Goal: Information Seeking & Learning: Understand process/instructions

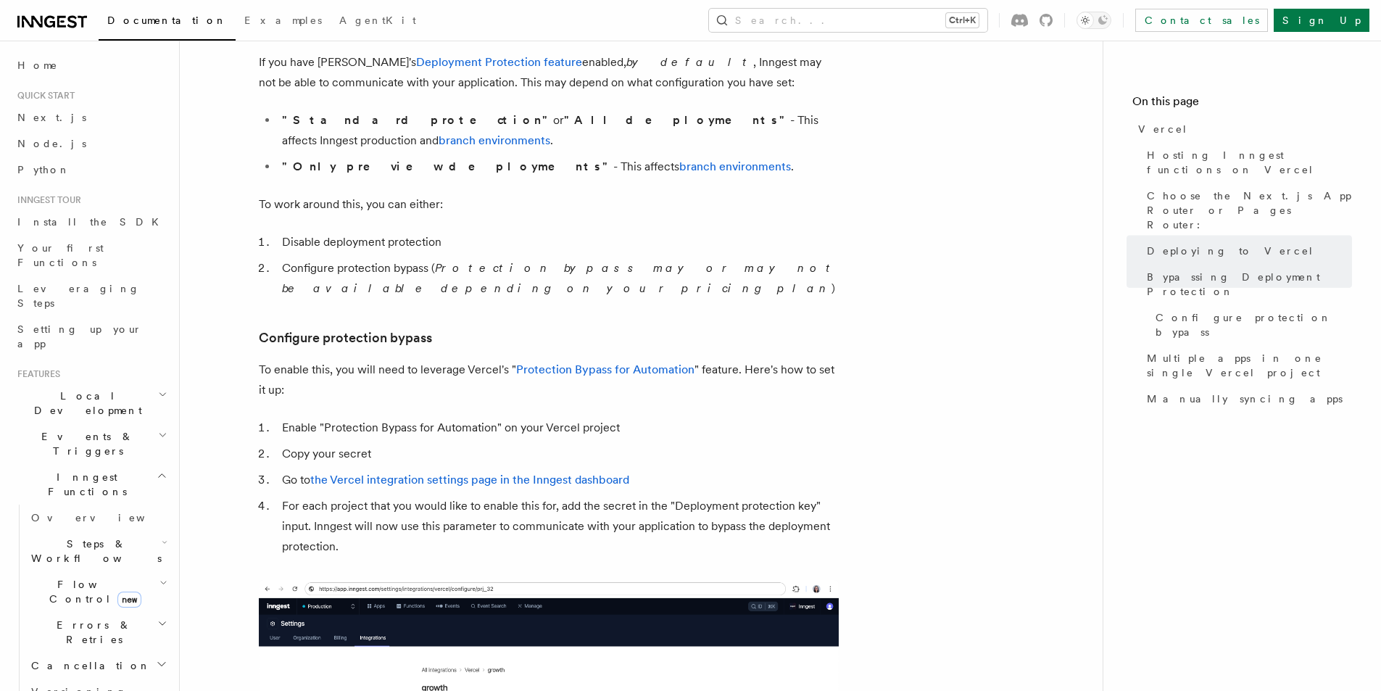
scroll to position [758, 0]
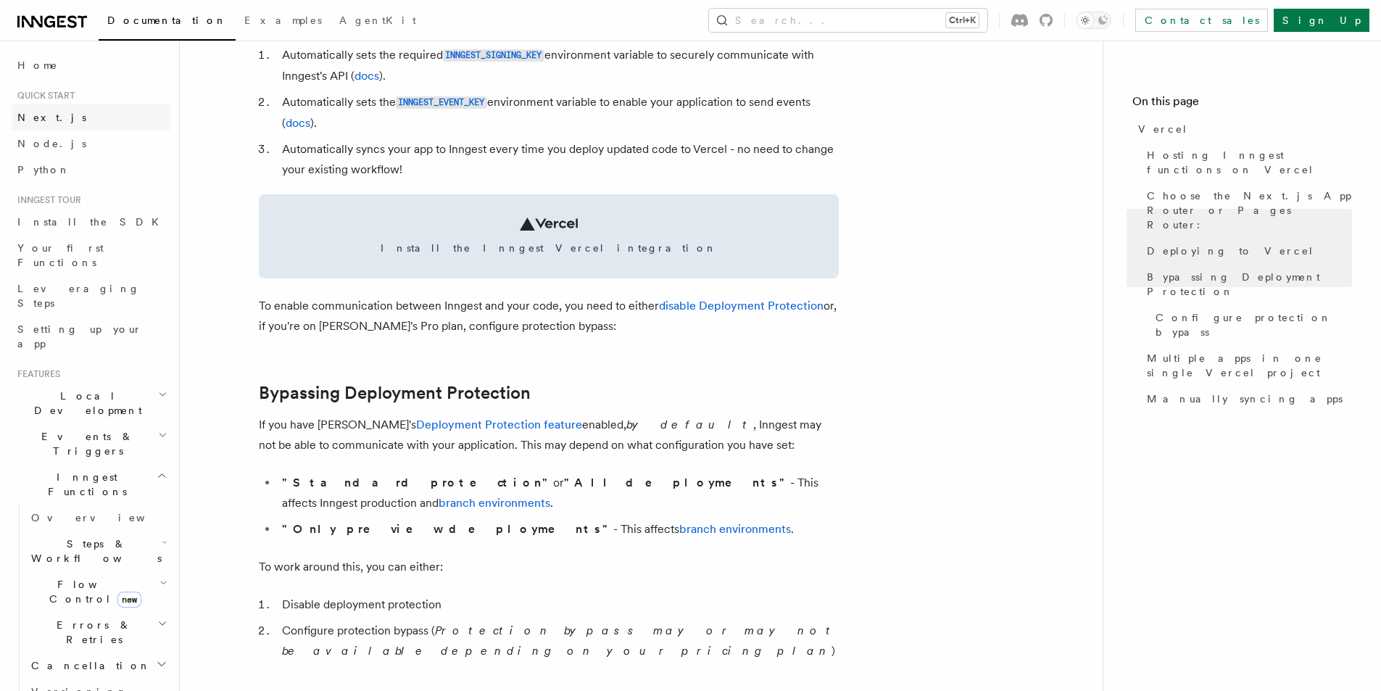
click at [34, 118] on span "Next.js" at bounding box center [51, 118] width 69 height 12
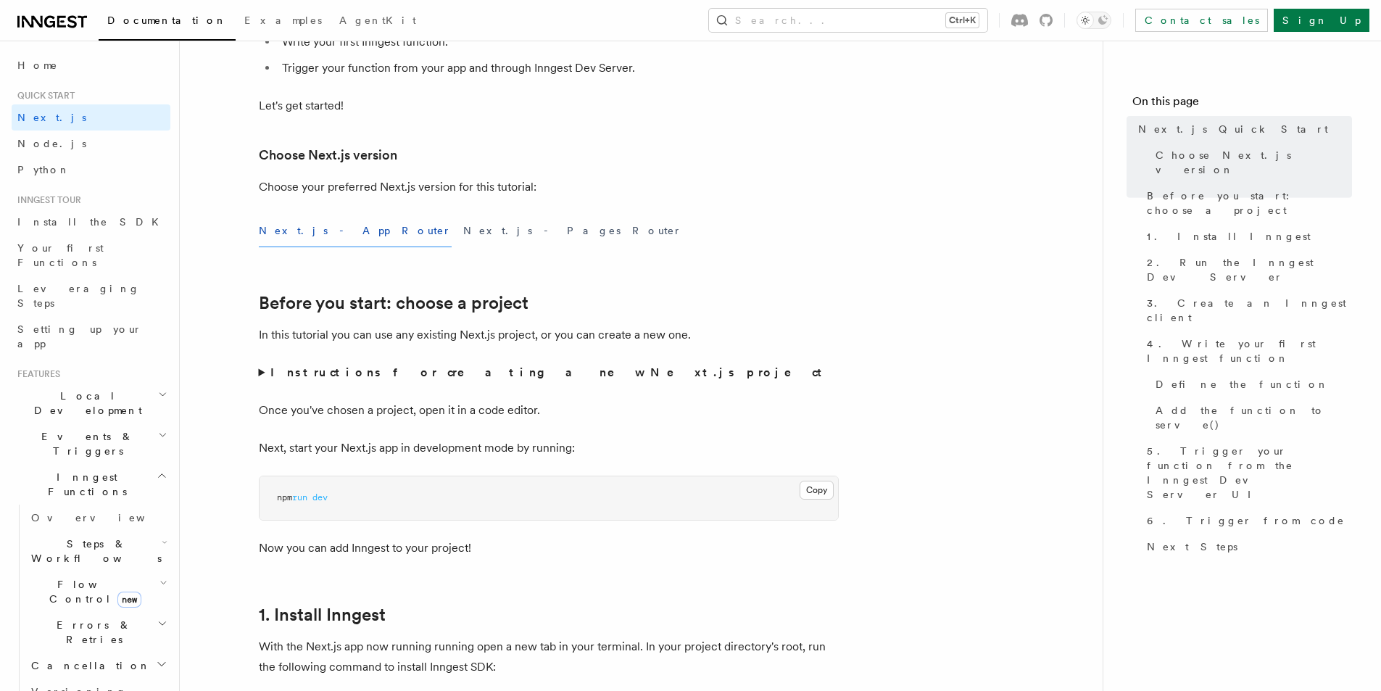
scroll to position [290, 0]
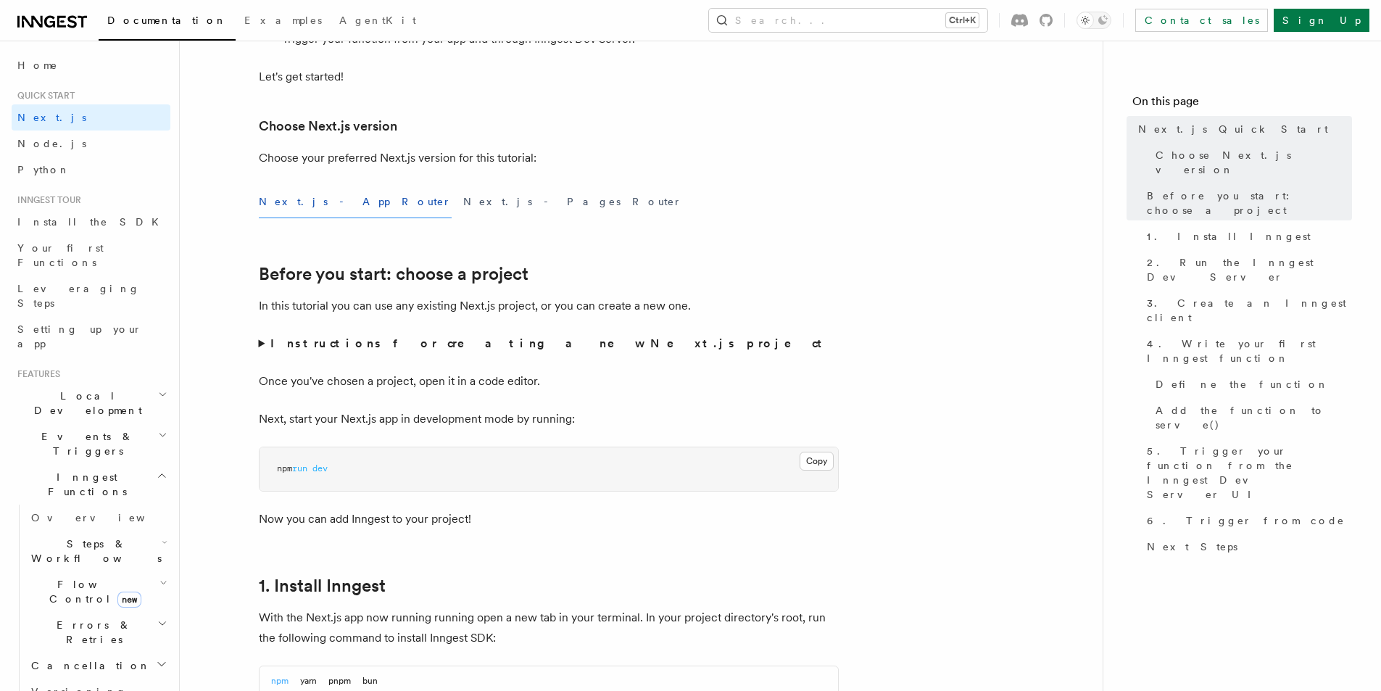
click at [261, 342] on summary "Instructions for creating a new Next.js project" at bounding box center [549, 344] width 580 height 20
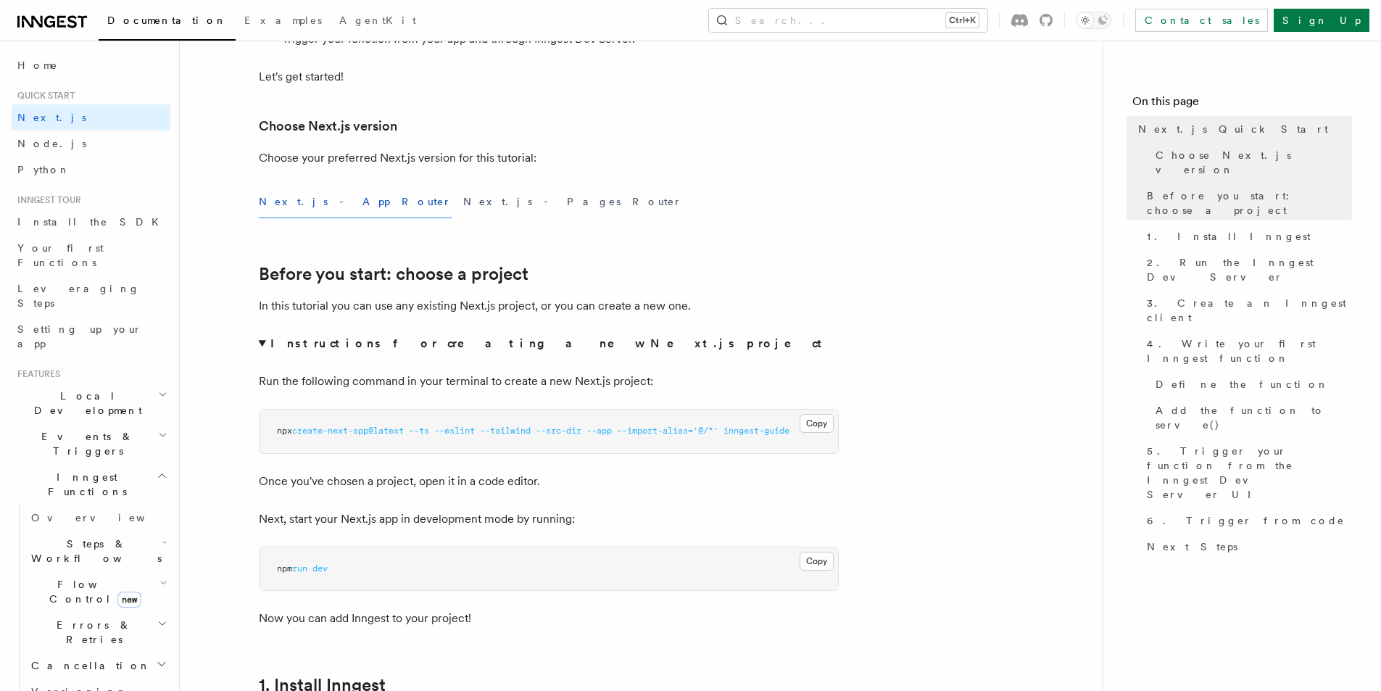
click at [264, 342] on summary "Instructions for creating a new Next.js project" at bounding box center [549, 344] width 580 height 20
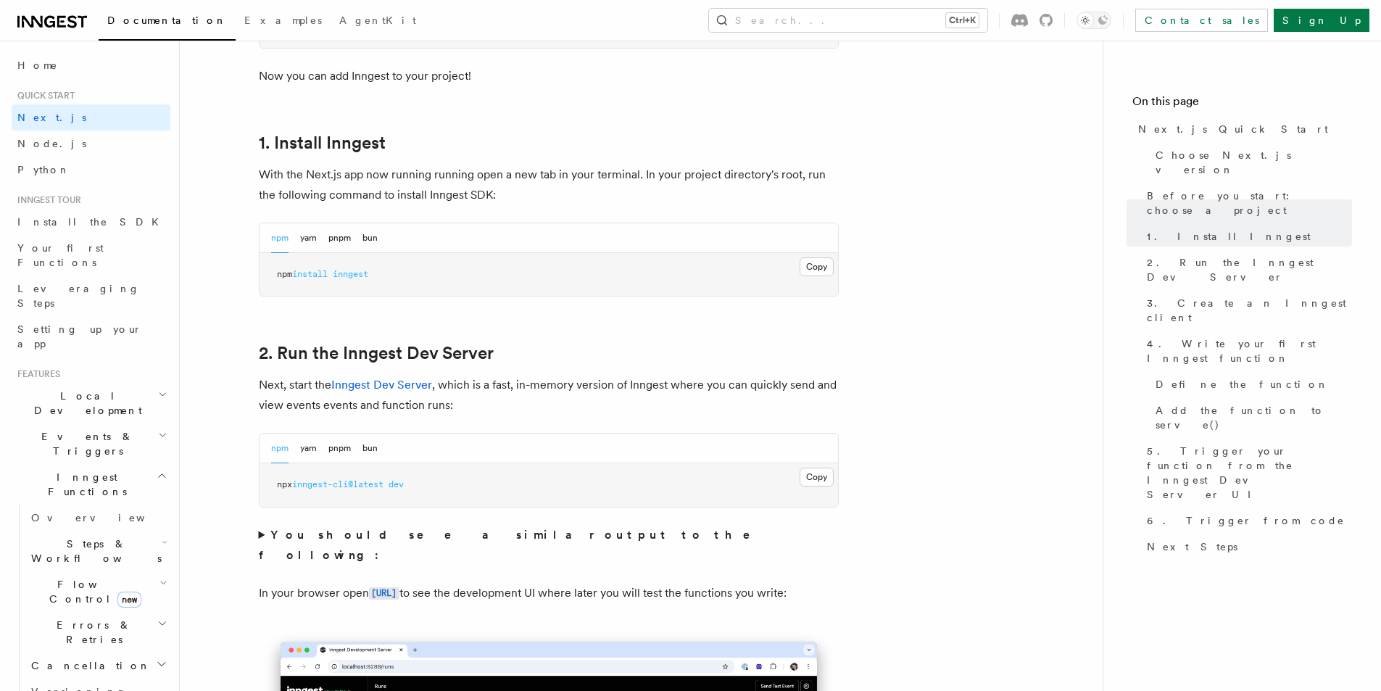
scroll to position [725, 0]
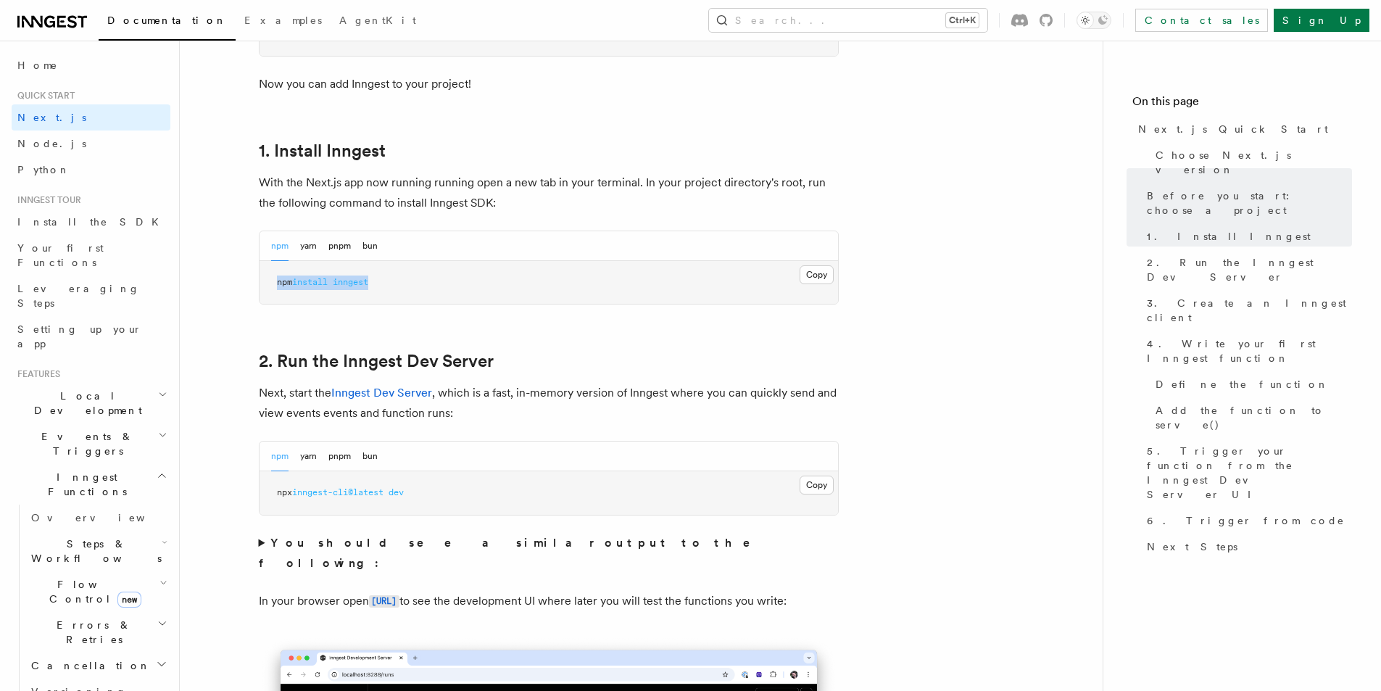
drag, startPoint x: 278, startPoint y: 281, endPoint x: 395, endPoint y: 281, distance: 117.5
click at [395, 281] on pre "npm install inngest" at bounding box center [549, 283] width 579 height 44
copy span "npm install inngest"
drag, startPoint x: 278, startPoint y: 493, endPoint x: 424, endPoint y: 500, distance: 146.6
click at [424, 500] on pre "npx inngest-cli@latest dev" at bounding box center [549, 493] width 579 height 44
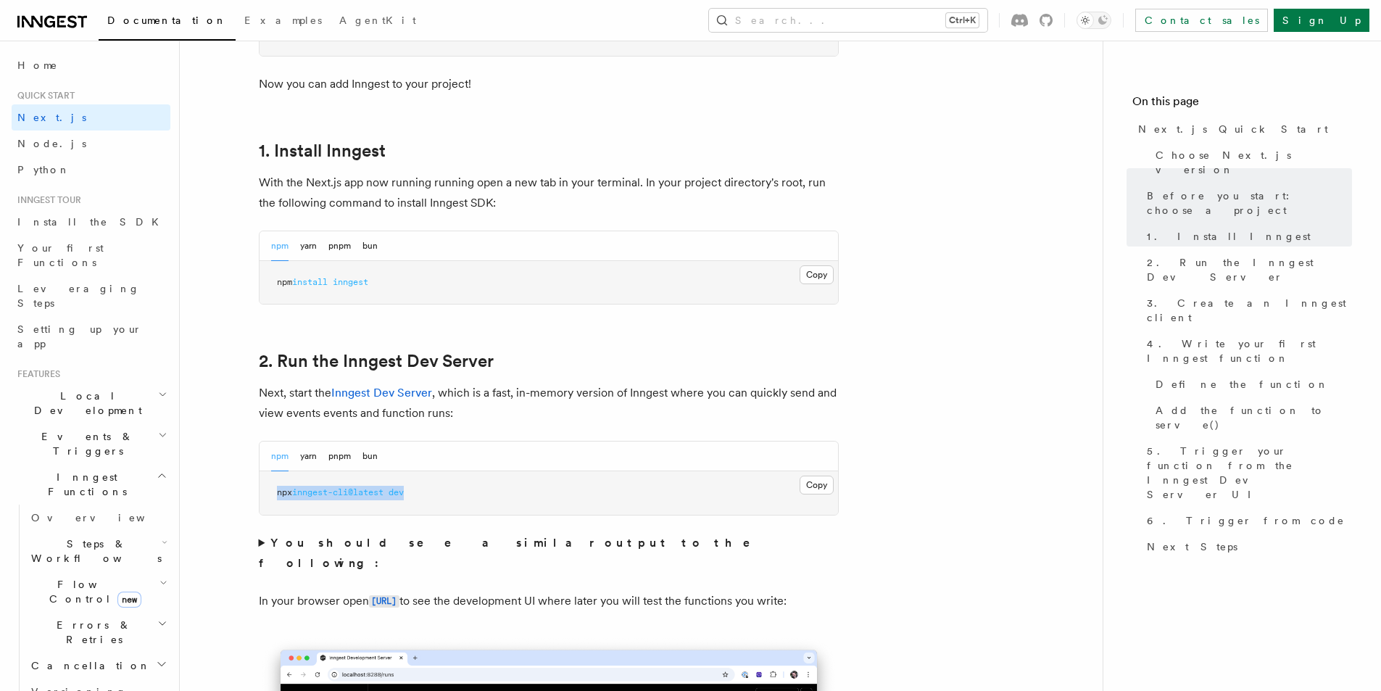
copy span "npx inngest-cli@latest dev"
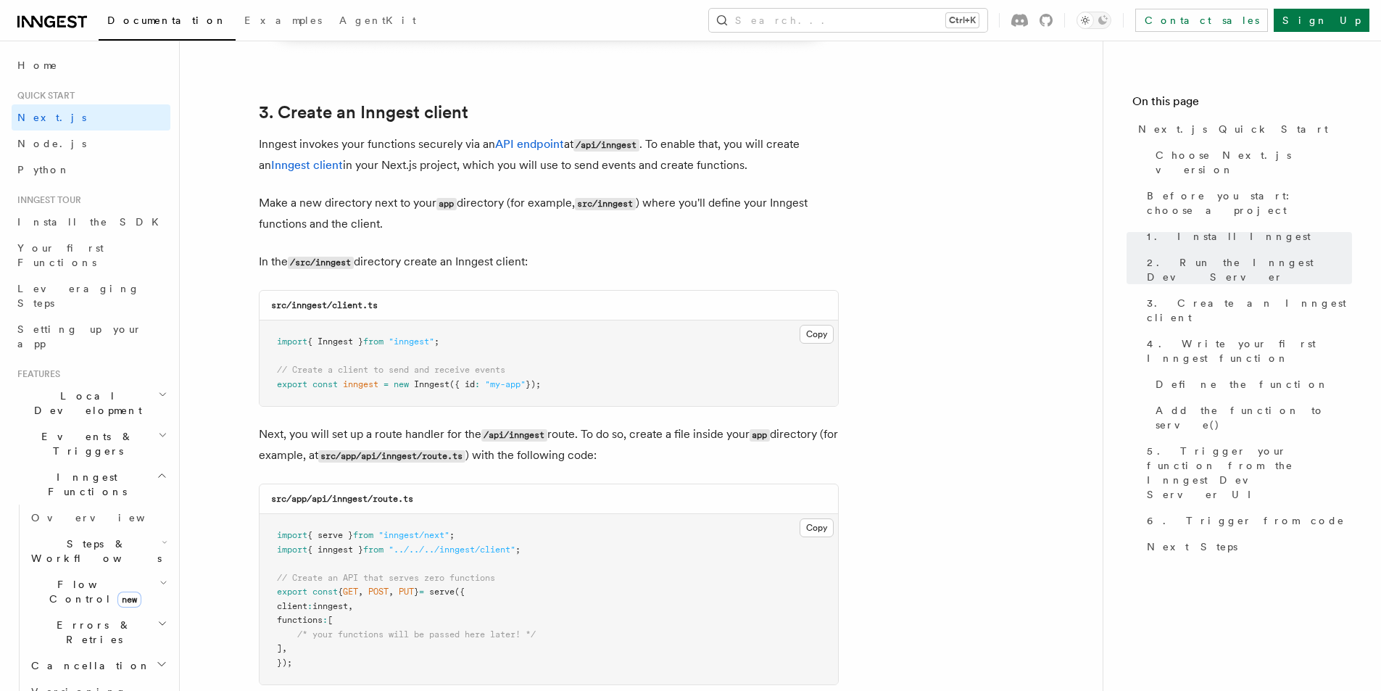
scroll to position [1668, 0]
drag, startPoint x: 278, startPoint y: 341, endPoint x: 597, endPoint y: 397, distance: 323.9
click at [597, 397] on pre "import { Inngest } from "inngest" ; // Create a client to send and receive even…" at bounding box center [549, 364] width 579 height 86
copy code "import { Inngest } from "inngest" ; // Create a client to send and receive even…"
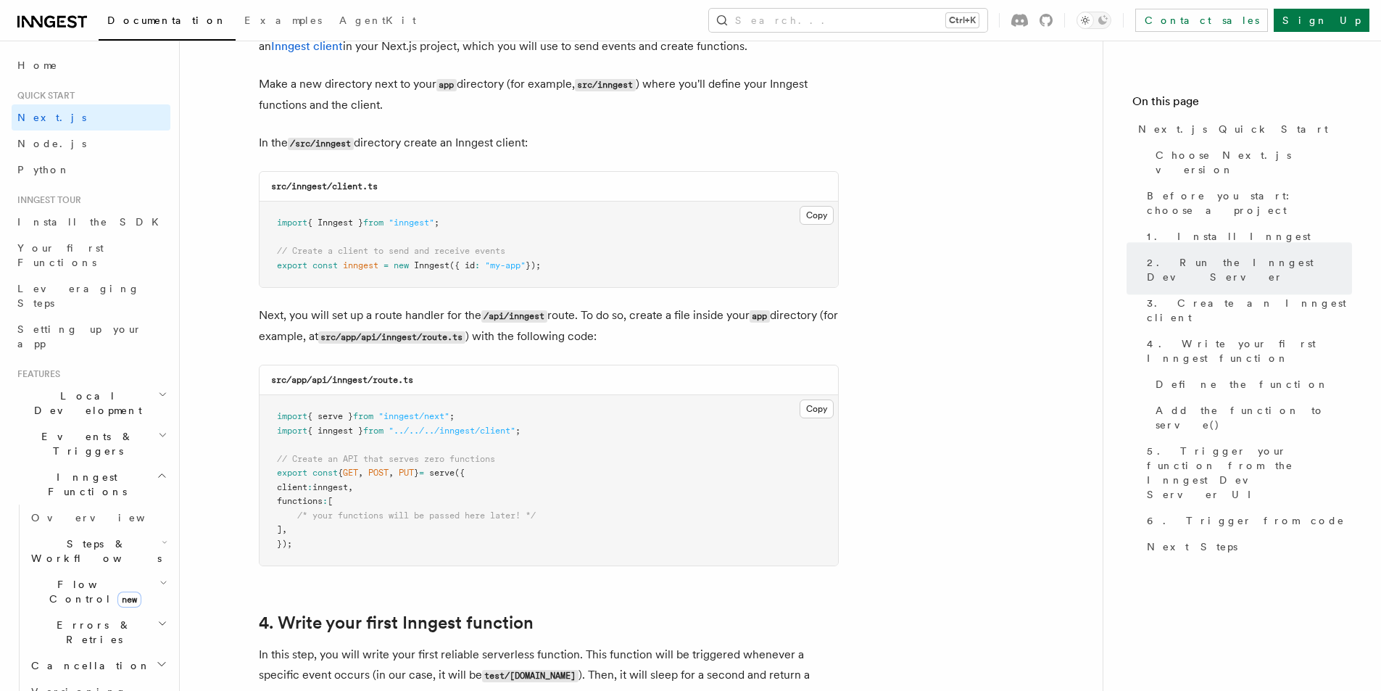
scroll to position [1813, 0]
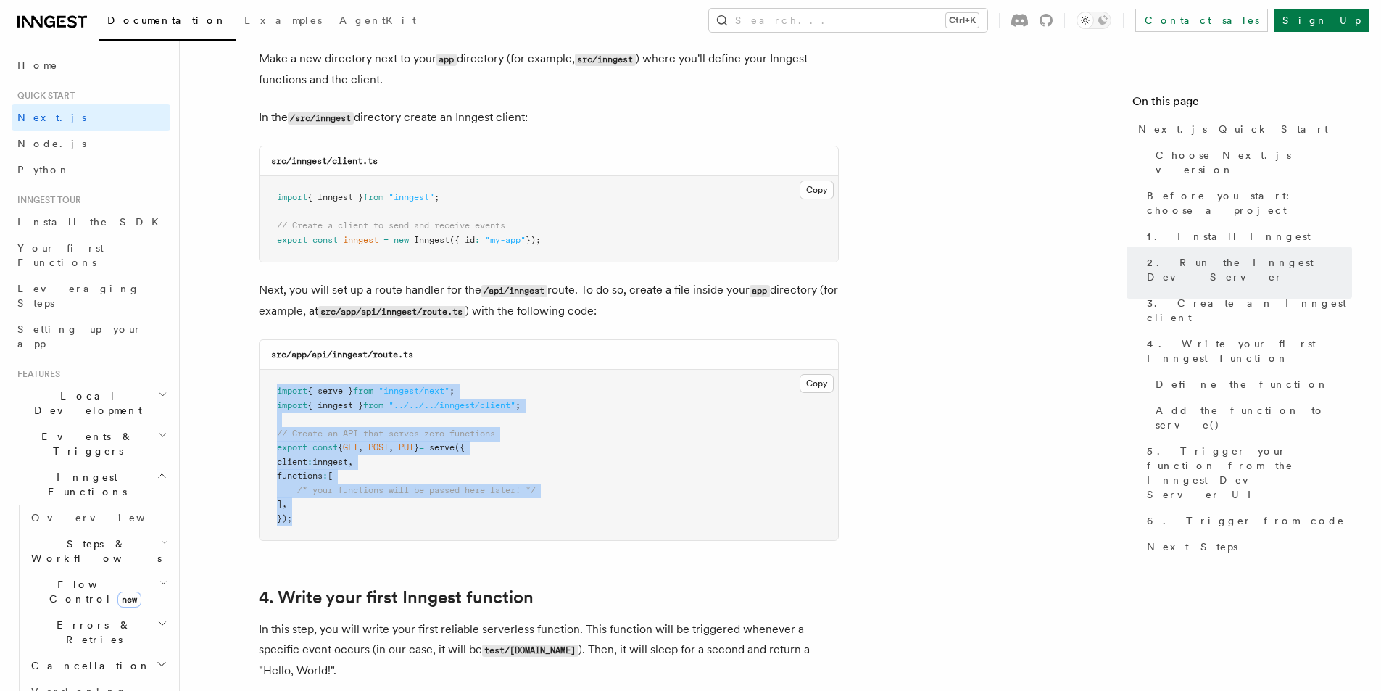
drag, startPoint x: 277, startPoint y: 390, endPoint x: 295, endPoint y: 519, distance: 130.3
click at [295, 519] on pre "import { serve } from "inngest/next" ; import { inngest } from "../../../innges…" at bounding box center [549, 455] width 579 height 170
copy code "import { serve } from "inngest/next" ; import { inngest } from "../../../innges…"
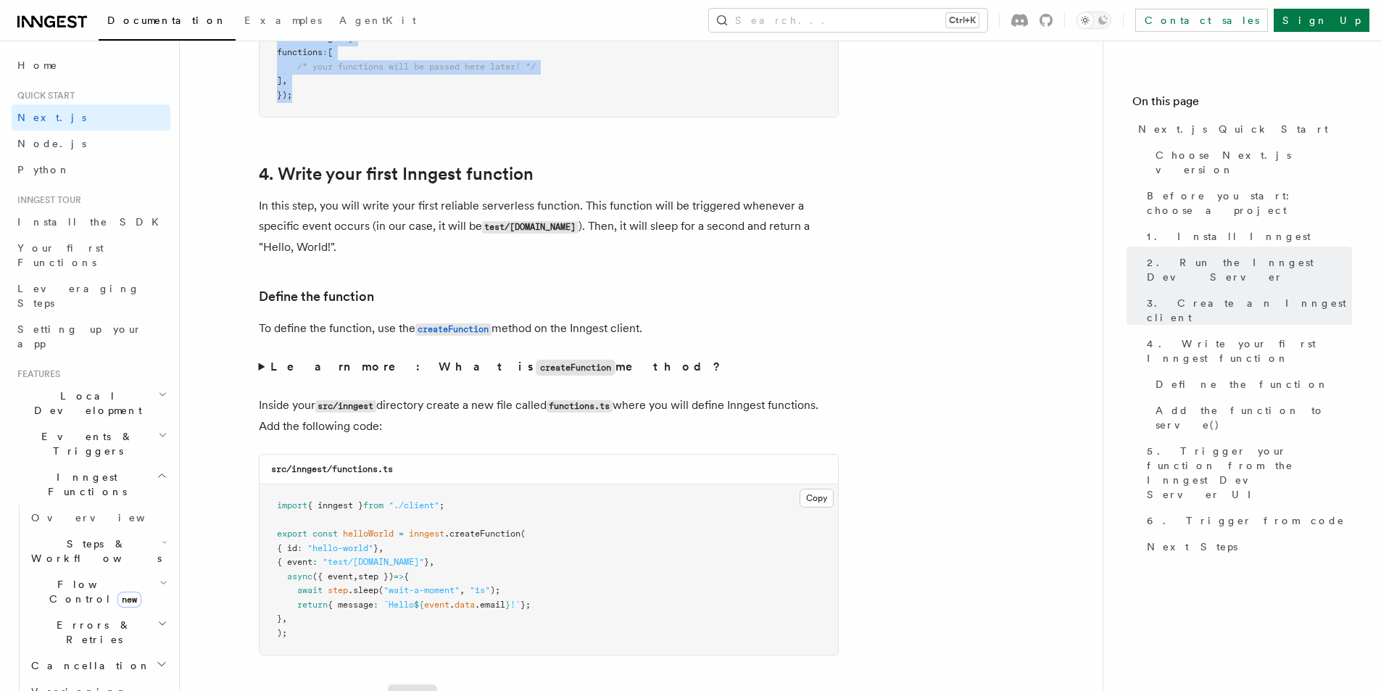
scroll to position [2248, 0]
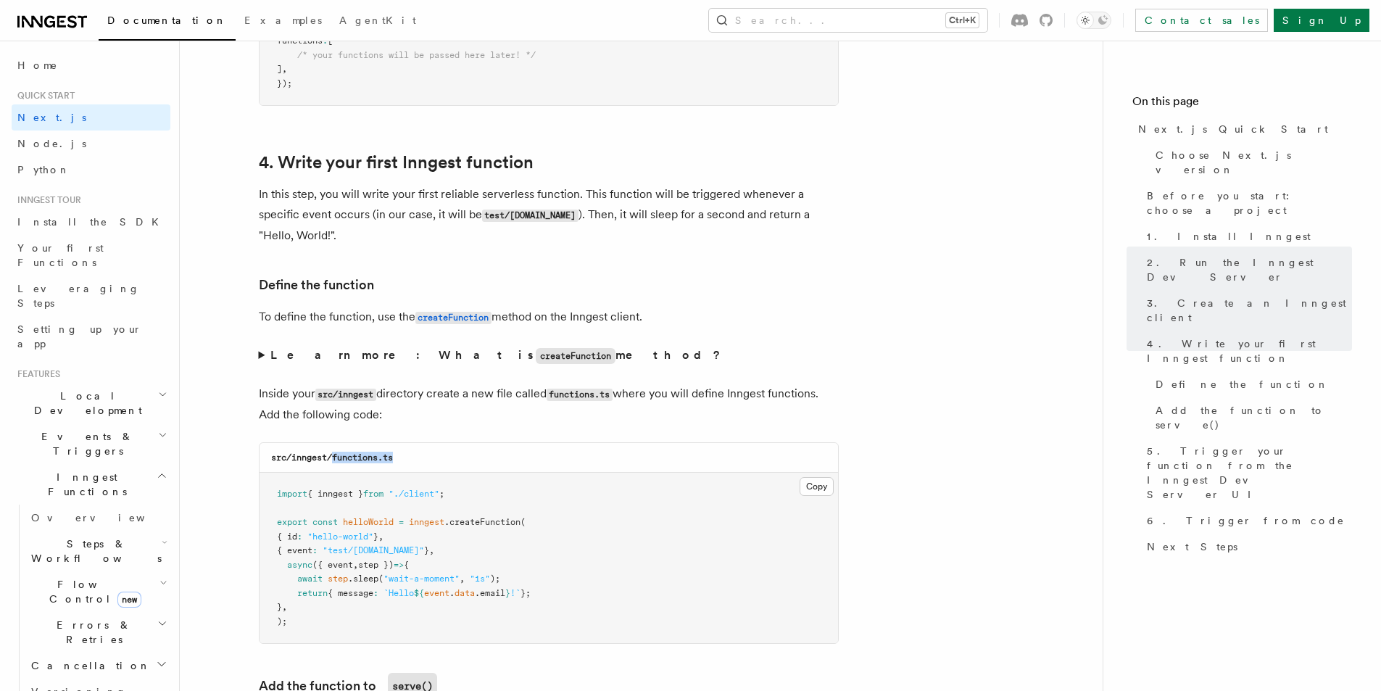
drag, startPoint x: 336, startPoint y: 458, endPoint x: 409, endPoint y: 458, distance: 73.2
click at [409, 458] on div "src/inngest/functions.ts" at bounding box center [549, 458] width 579 height 30
copy code "functions.ts"
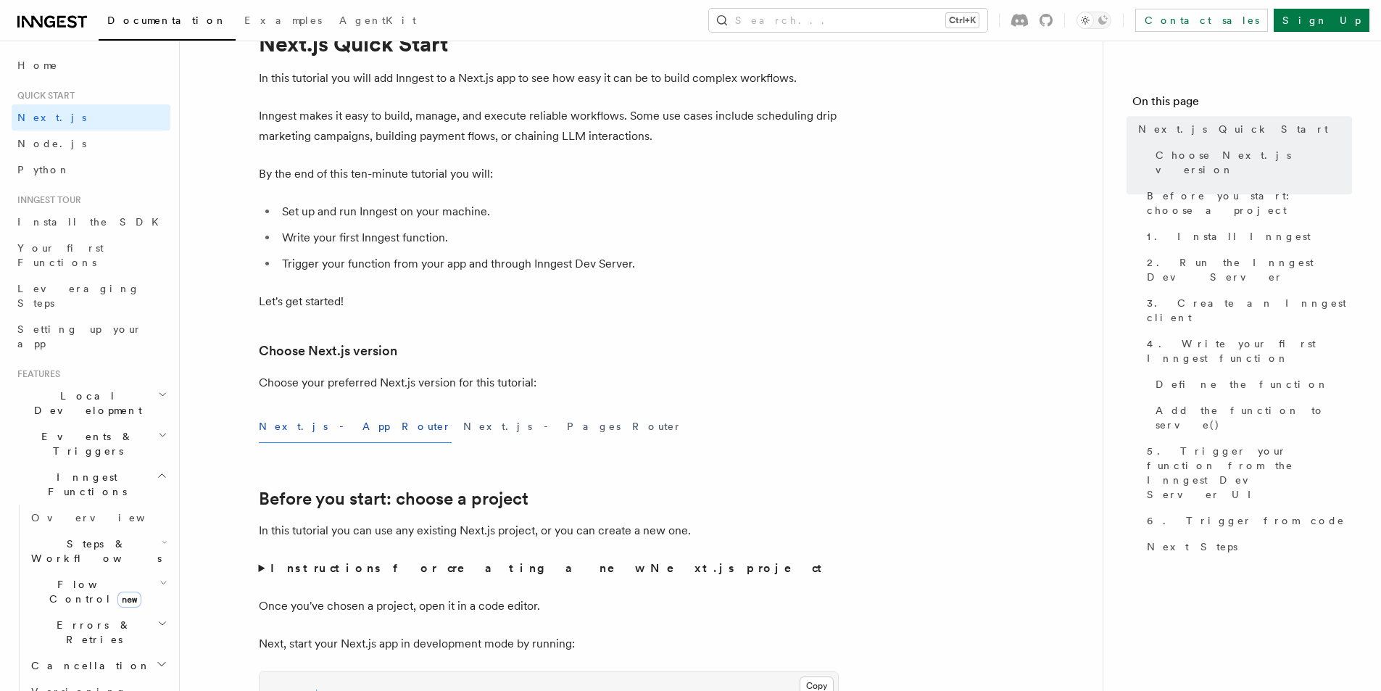
scroll to position [0, 0]
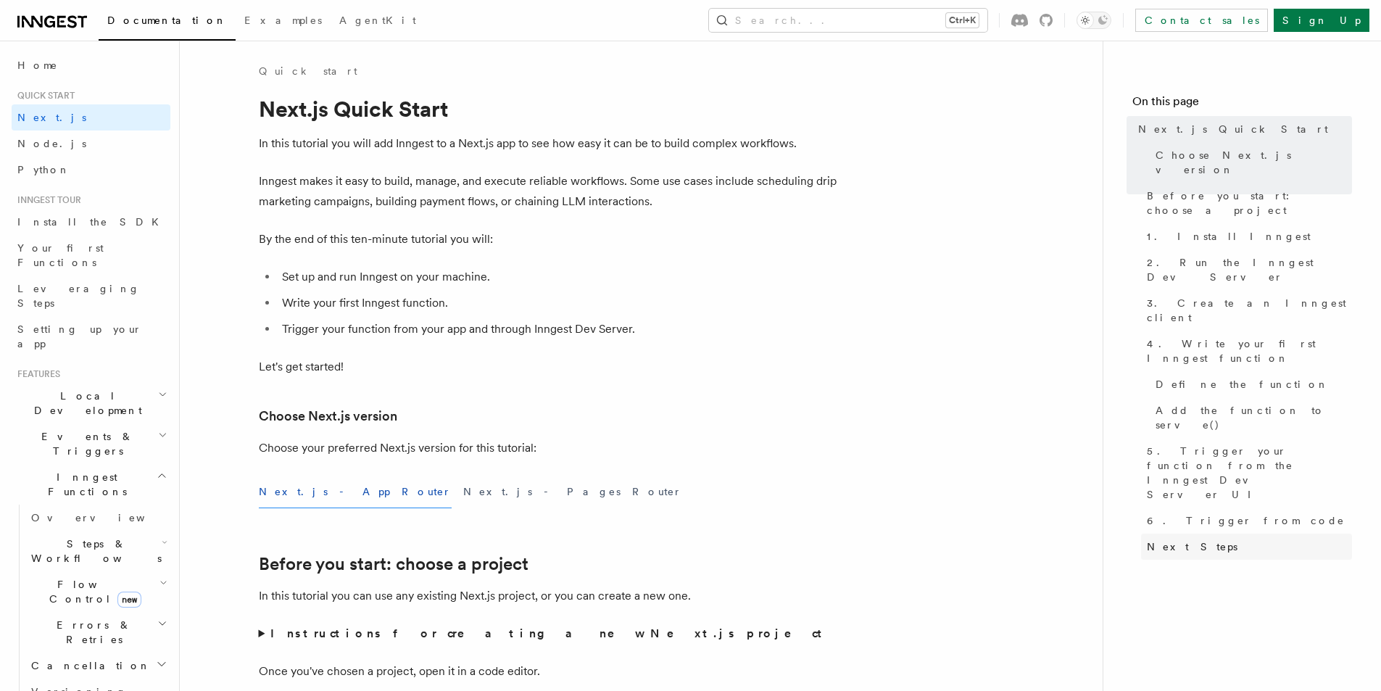
click at [1180, 539] on span "Next Steps" at bounding box center [1192, 546] width 91 height 15
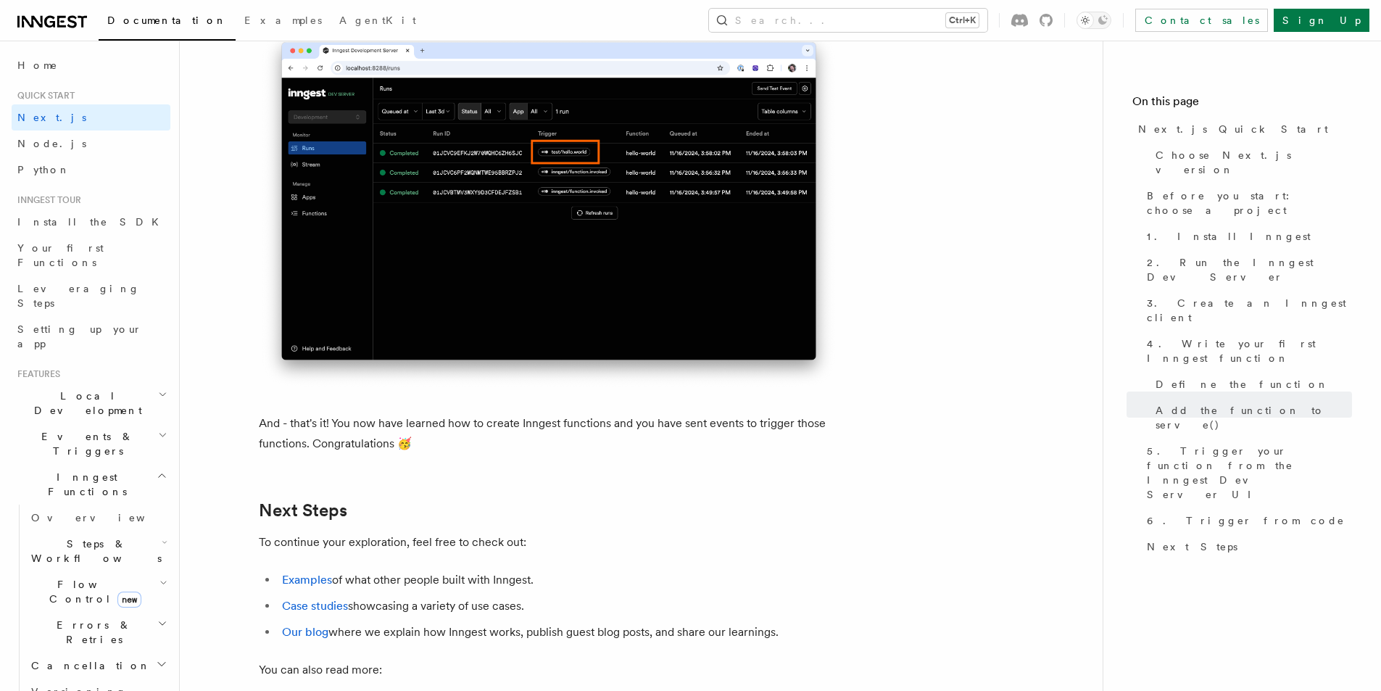
scroll to position [8640, 0]
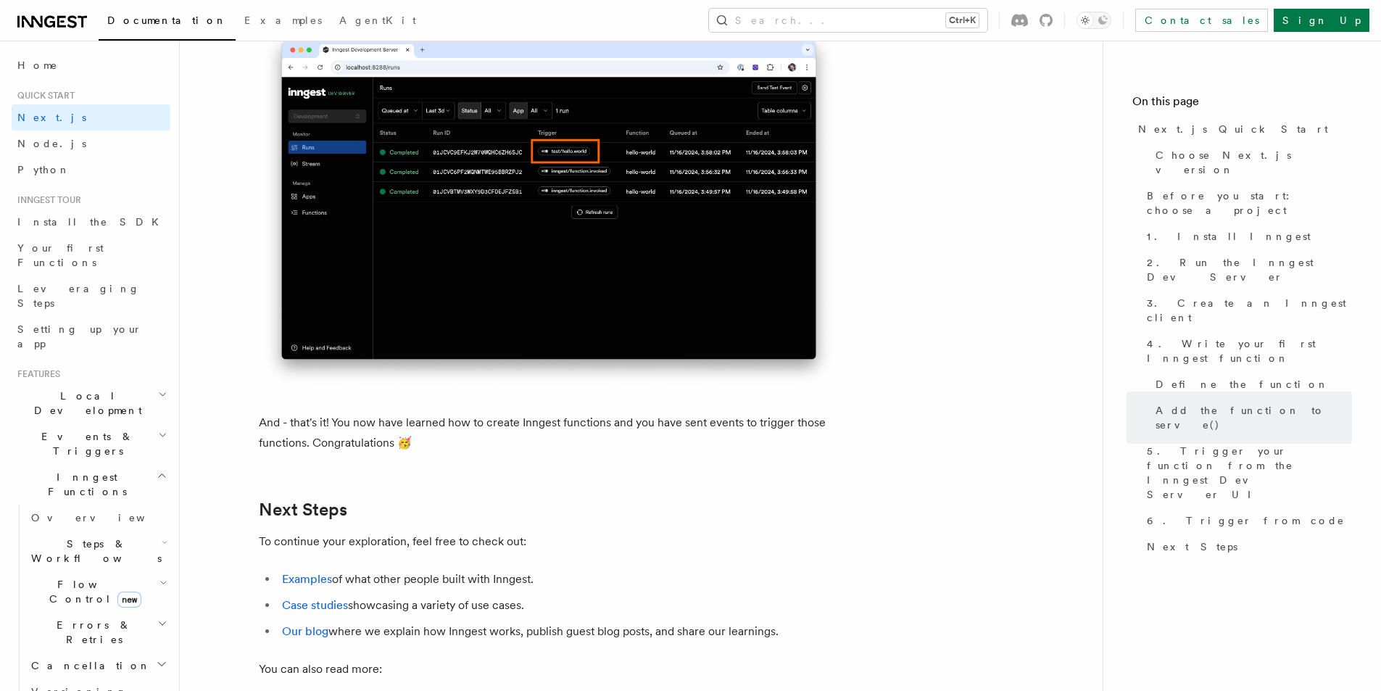
click at [159, 474] on icon "button" at bounding box center [162, 476] width 7 height 4
click at [35, 589] on span "Deployment" at bounding box center [54, 596] width 84 height 15
click at [56, 616] on span "Overview" at bounding box center [105, 622] width 149 height 12
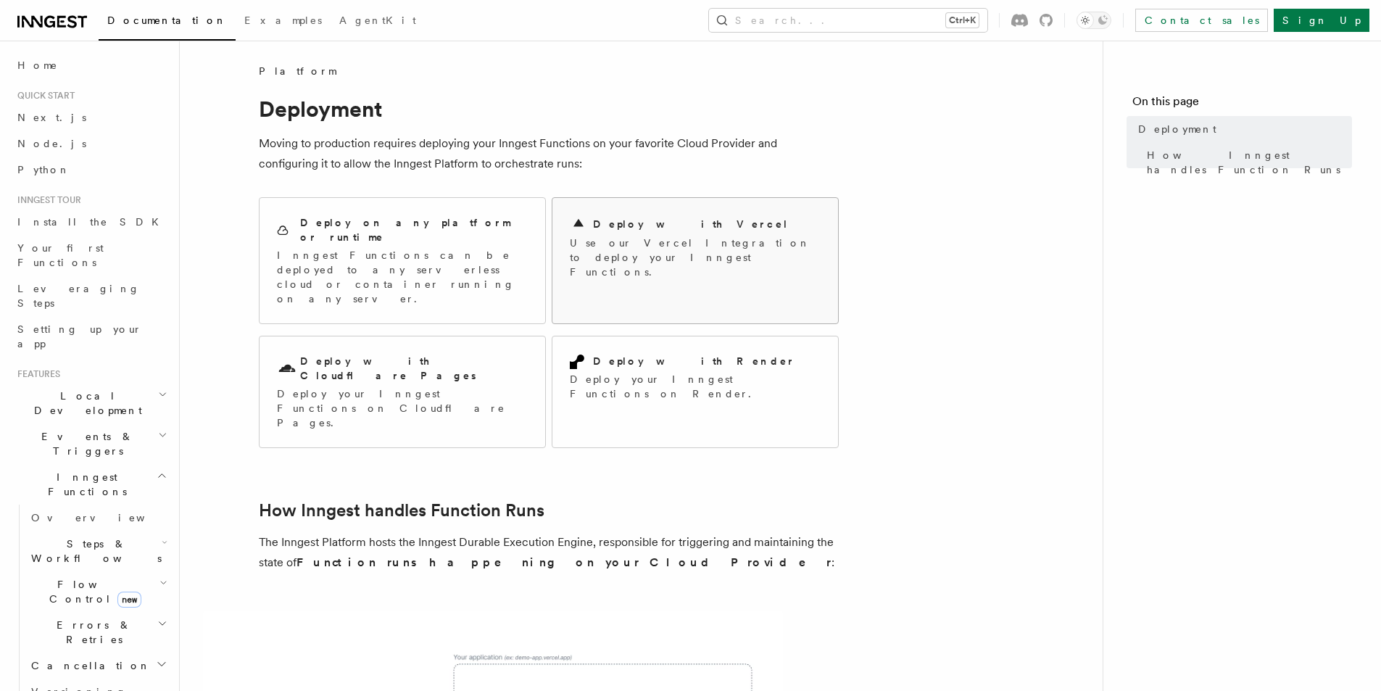
click at [650, 256] on p "Use our Vercel Integration to deploy your Inngest Functions." at bounding box center [695, 258] width 251 height 44
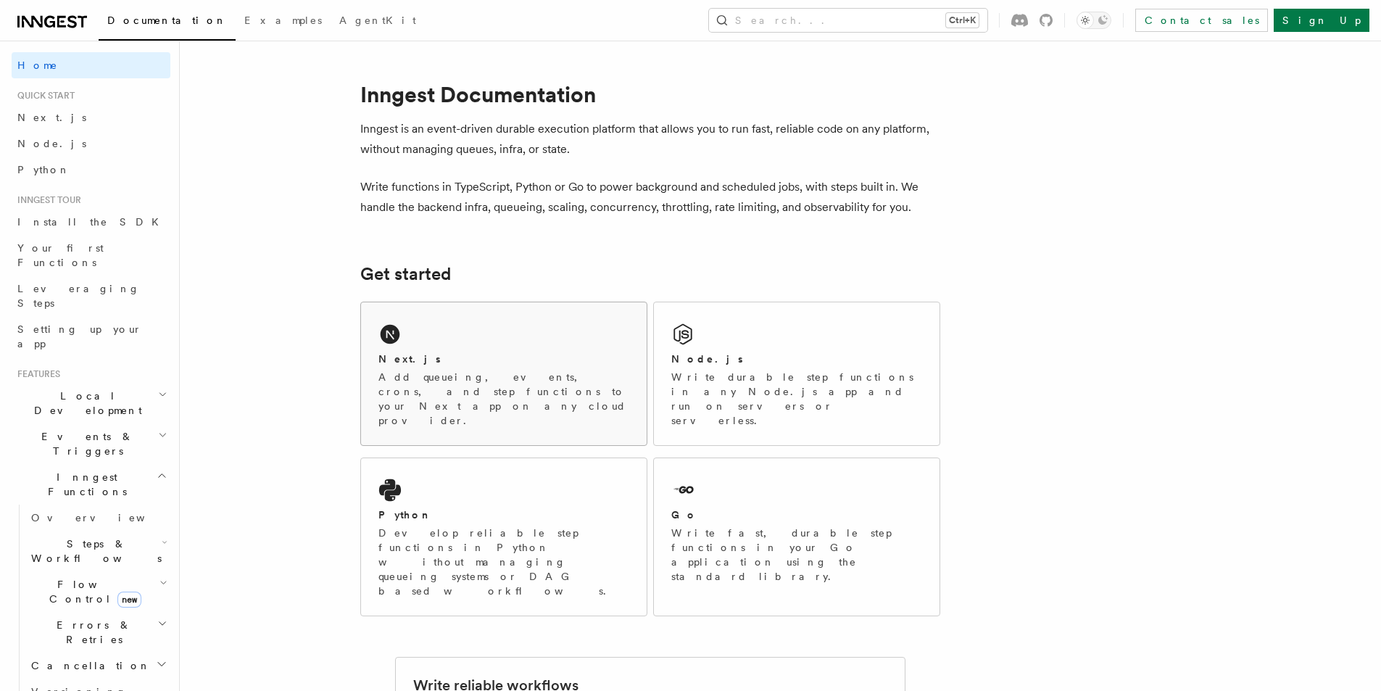
click at [392, 362] on h2 "Next.js" at bounding box center [409, 359] width 62 height 15
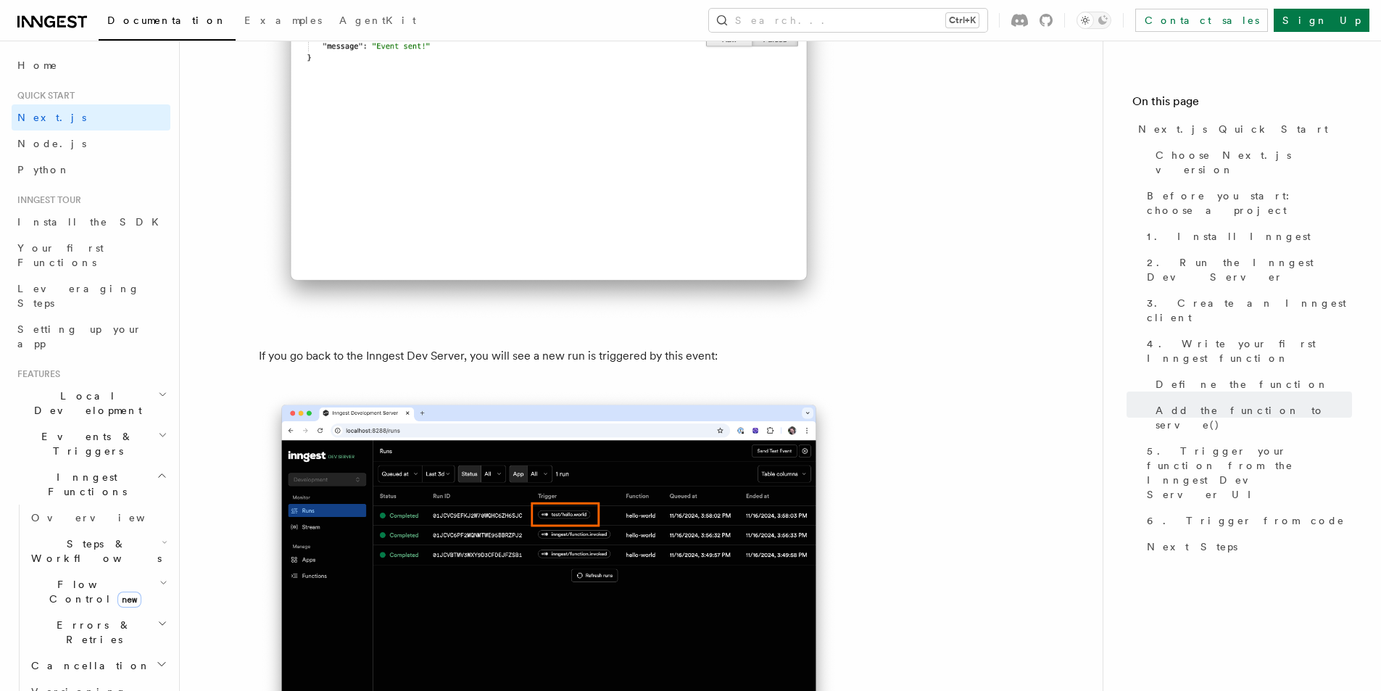
scroll to position [8277, 0]
click at [51, 95] on span "Quick start" at bounding box center [43, 96] width 63 height 12
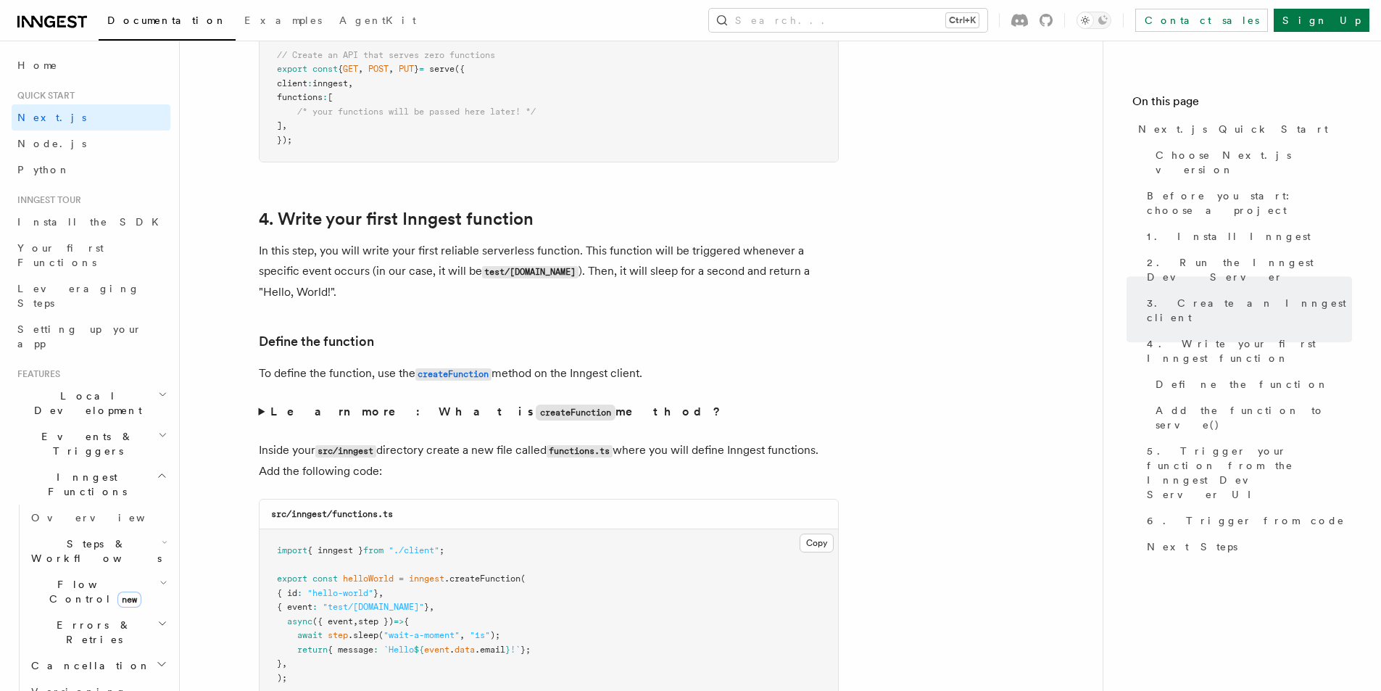
scroll to position [2187, 0]
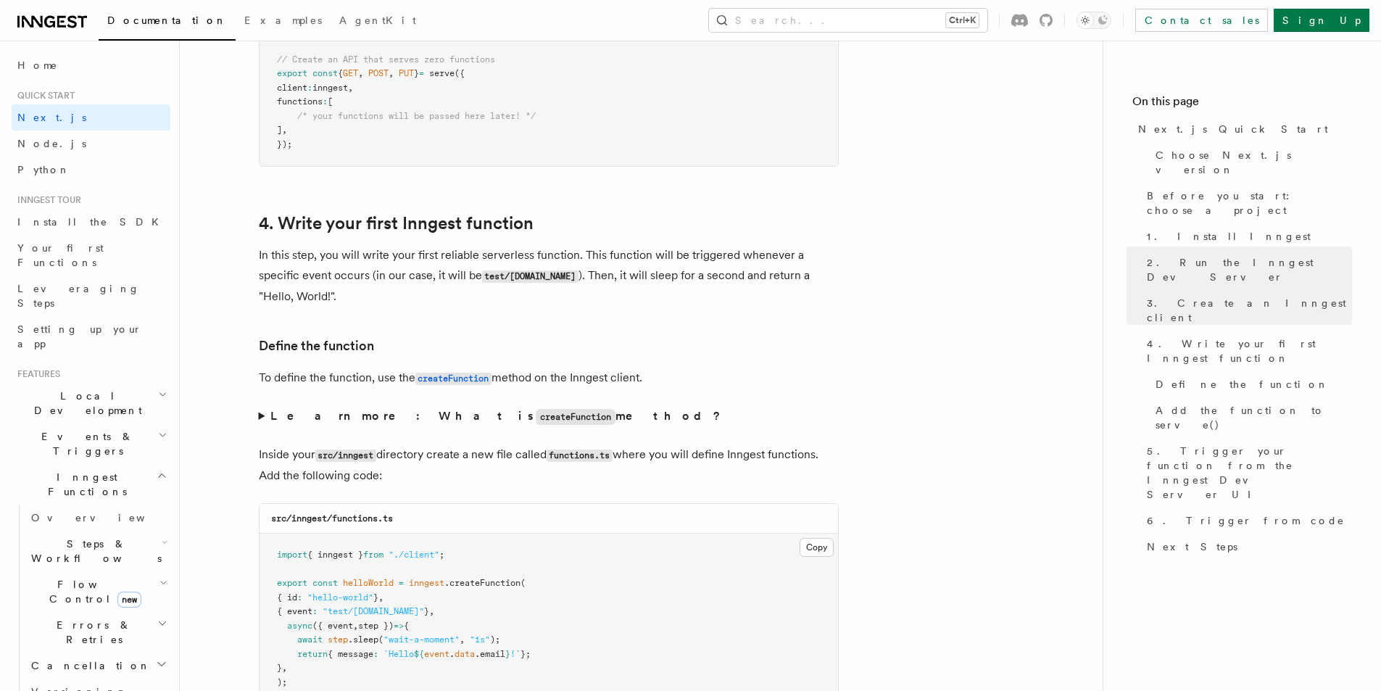
click at [130, 16] on span "Documentation" at bounding box center [167, 21] width 120 height 12
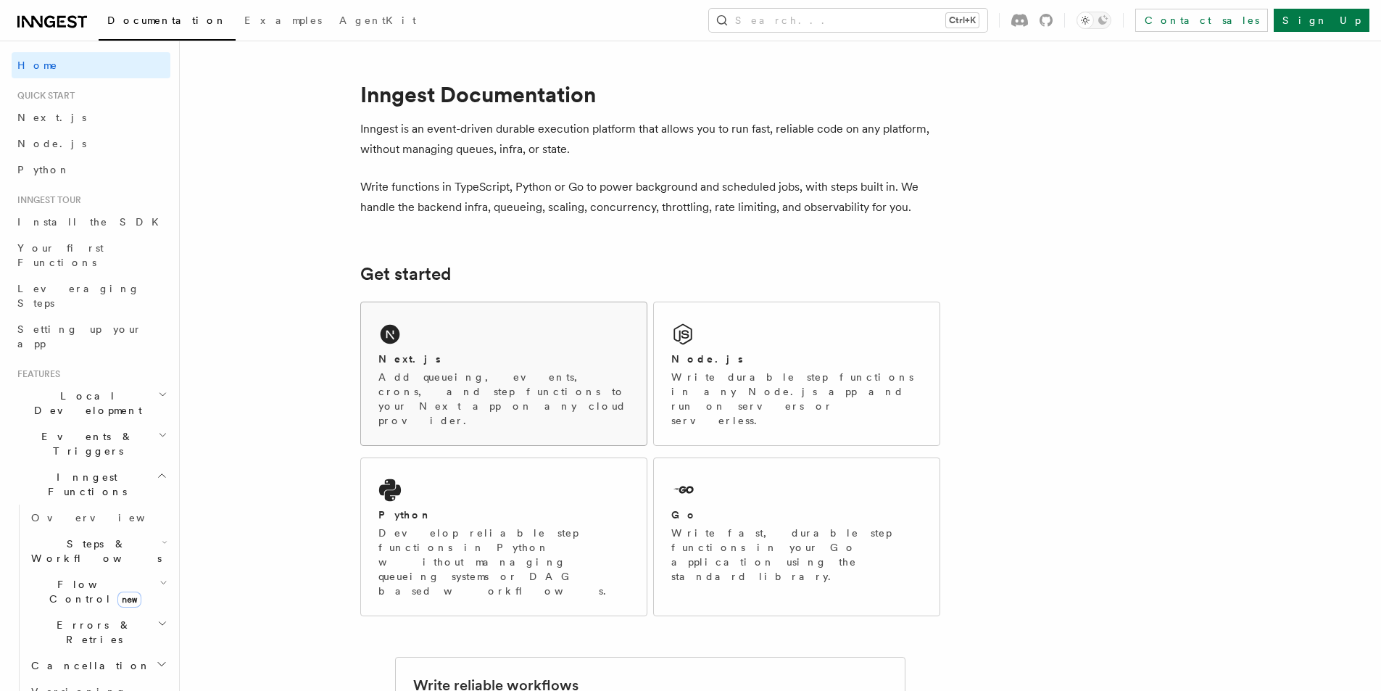
click at [422, 373] on p "Add queueing, events, crons, and step functions to your Next app on any cloud p…" at bounding box center [503, 399] width 251 height 58
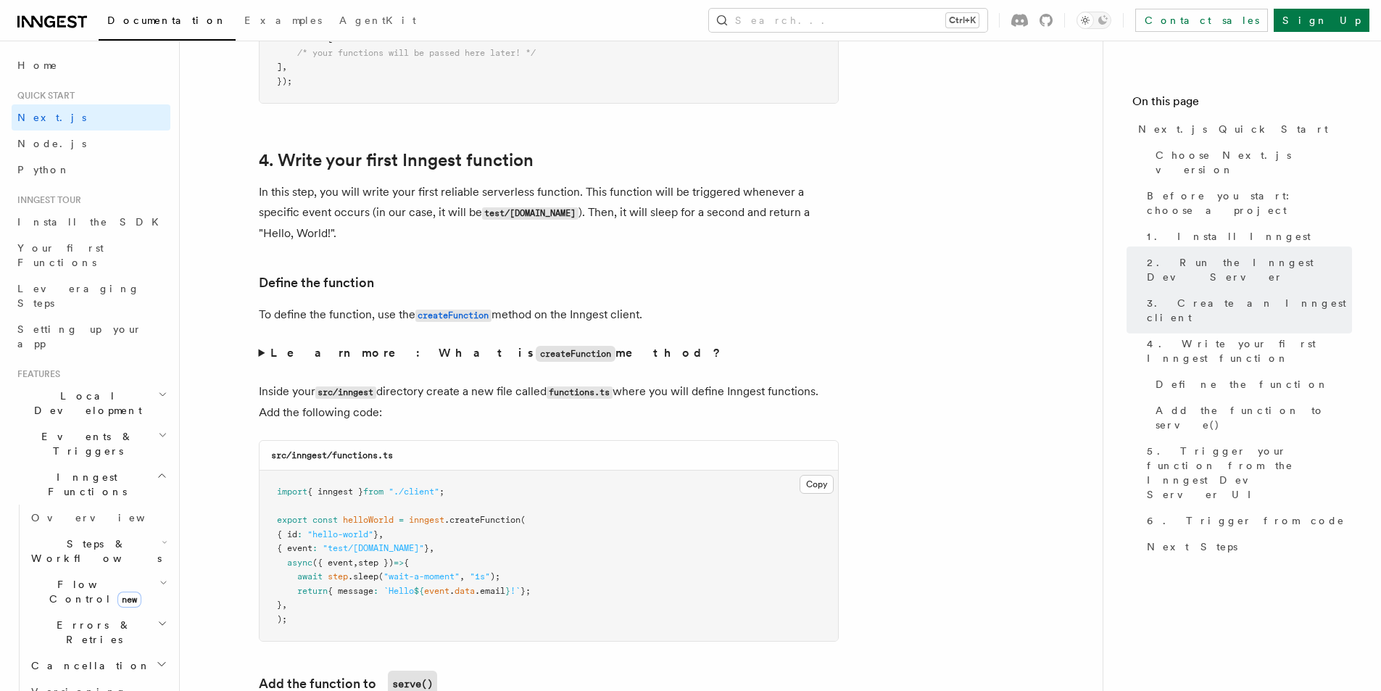
scroll to position [2320, 0]
